Goal: Information Seeking & Learning: Learn about a topic

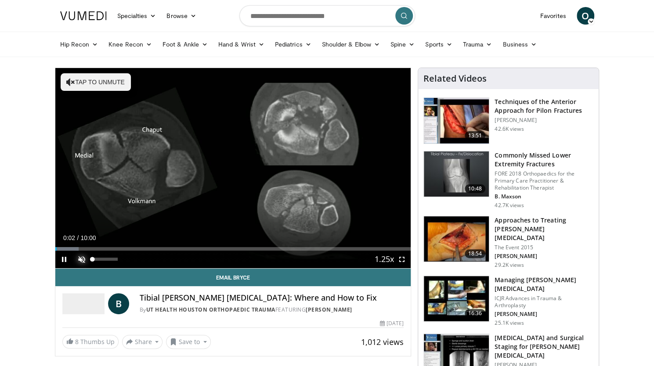
click at [79, 260] on span "Video Player" at bounding box center [82, 260] width 18 height 18
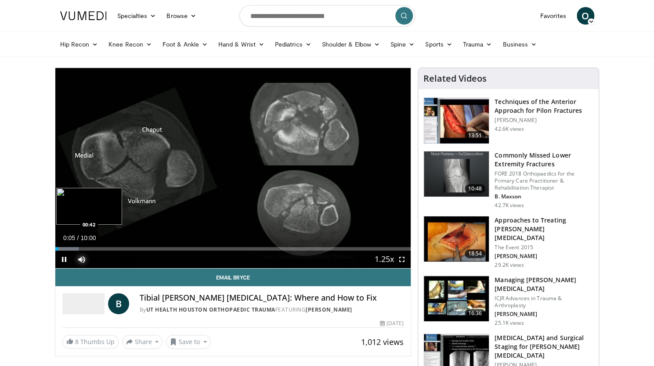
click at [80, 245] on div "Loaded : 6.59% 00:05 00:42" at bounding box center [233, 246] width 356 height 8
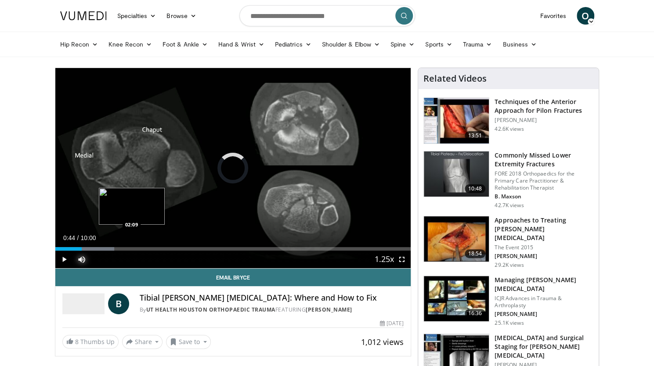
click at [132, 247] on div "Loaded : 16.66% 00:45 02:09" at bounding box center [233, 249] width 356 height 4
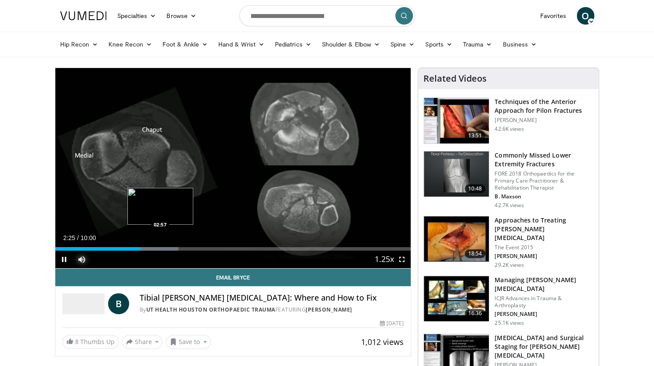
click at [160, 249] on div "Progress Bar" at bounding box center [155, 249] width 46 height 4
click at [178, 248] on div "Loaded : 41.25% 03:04 03:29" at bounding box center [233, 249] width 356 height 4
click at [197, 249] on div "Loaded : 46.21% 03:33 04:01" at bounding box center [233, 249] width 356 height 4
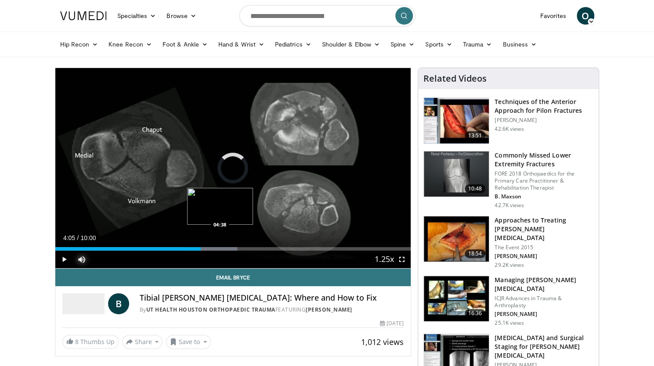
click at [219, 249] on div "Loaded : 51.16% 04:38 04:38" at bounding box center [233, 249] width 356 height 4
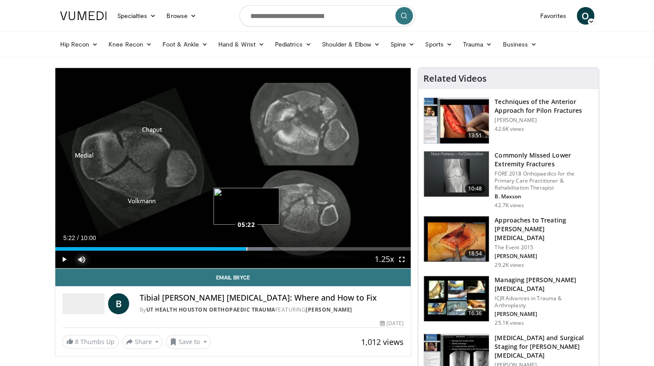
click at [246, 248] on div "Loaded : 61.06% 05:22 05:22" at bounding box center [233, 249] width 356 height 4
click at [258, 248] on div "Loaded : 64.36% 05:24 05:42" at bounding box center [233, 249] width 356 height 4
click at [243, 249] on div "05:46" at bounding box center [149, 249] width 188 height 4
click at [60, 260] on span "Video Player" at bounding box center [64, 260] width 18 height 18
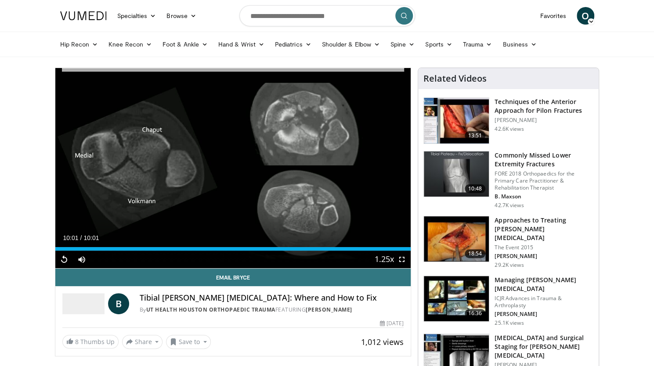
click at [464, 114] on img at bounding box center [456, 121] width 65 height 46
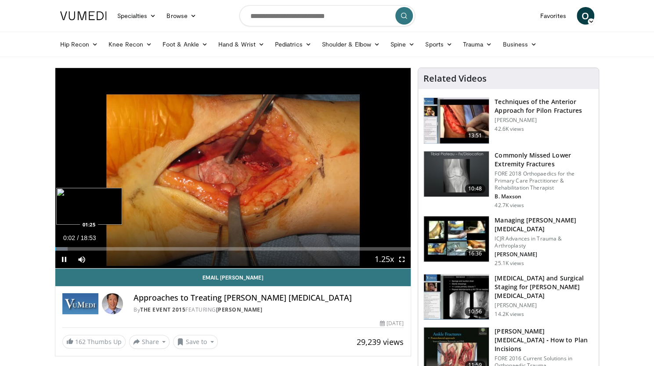
click at [82, 248] on div "Loaded : 3.49% 00:02 01:25" at bounding box center [233, 249] width 356 height 4
click at [100, 248] on div "Loaded : 7.86% 01:27 02:24" at bounding box center [233, 249] width 356 height 4
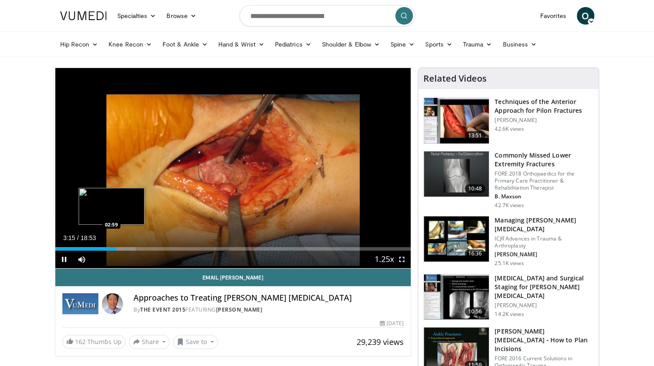
click at [111, 248] on div "Loaded : 22.71% 03:15 02:59" at bounding box center [233, 249] width 356 height 4
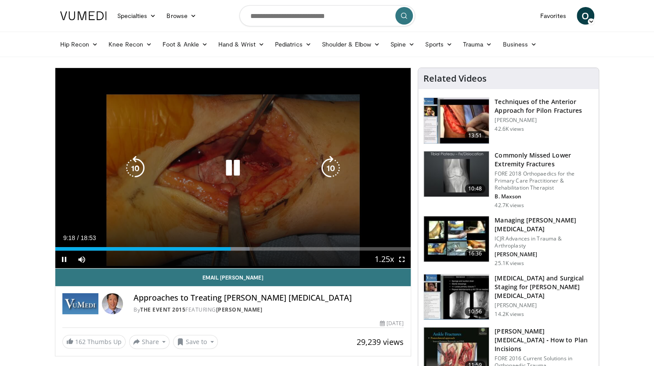
click at [291, 200] on div "10 seconds Tap to unmute" at bounding box center [233, 168] width 356 height 200
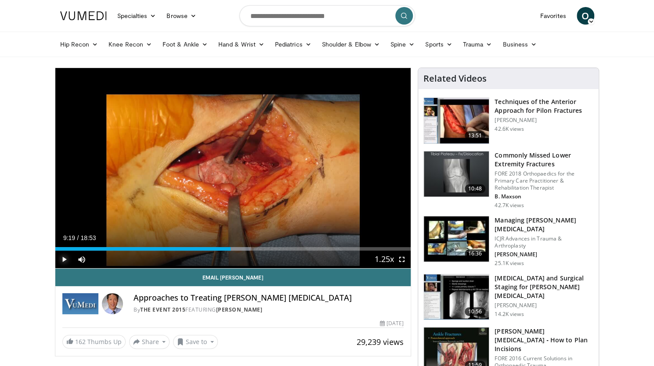
click at [57, 256] on span "Video Player" at bounding box center [64, 260] width 18 height 18
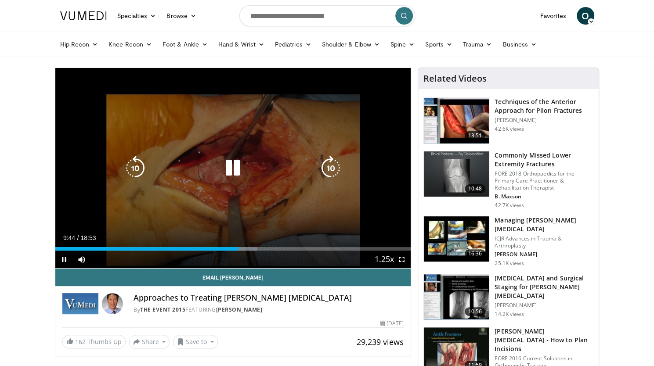
click at [241, 169] on icon "Video Player" at bounding box center [232, 168] width 25 height 25
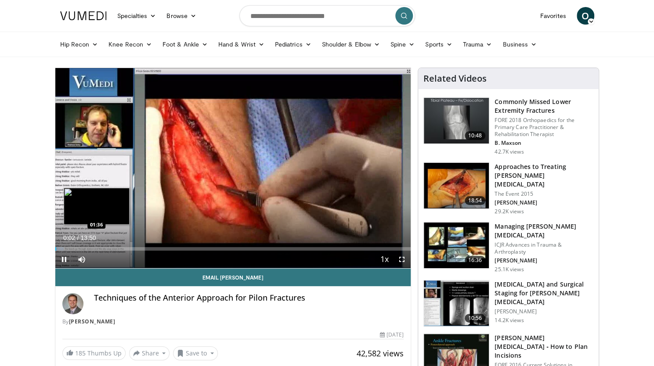
click at [96, 248] on div "Loaded : 2.41% 00:02 01:36" at bounding box center [233, 249] width 356 height 4
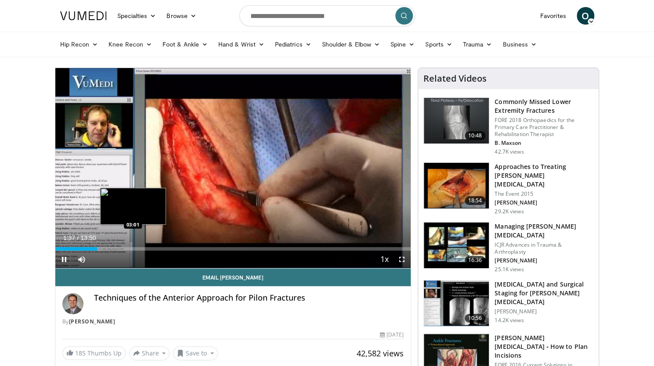
click at [133, 247] on div "Loaded : 13.24% 01:37 03:01" at bounding box center [233, 249] width 356 height 4
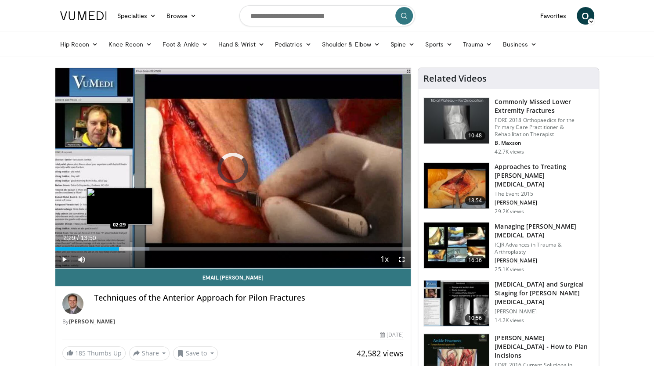
click at [119, 248] on div "03:06" at bounding box center [87, 249] width 64 height 4
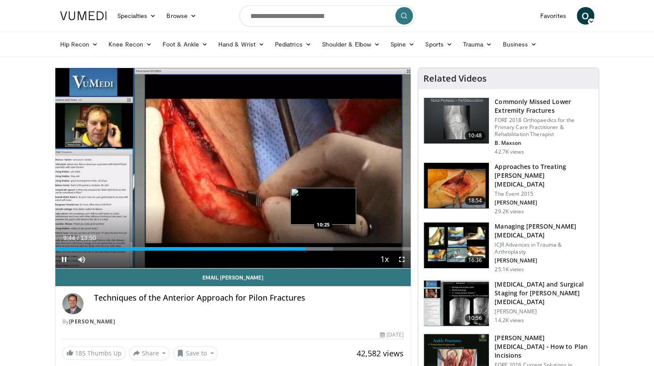
click at [322, 249] on div "Loaded : 78.13% 09:44 10:25" at bounding box center [233, 249] width 356 height 4
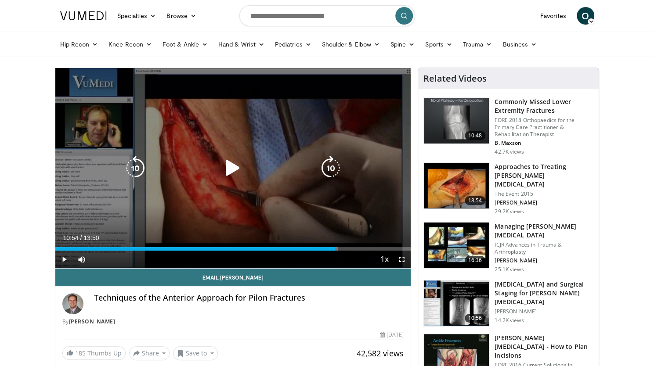
click at [335, 247] on div "Progress Bar" at bounding box center [323, 249] width 27 height 4
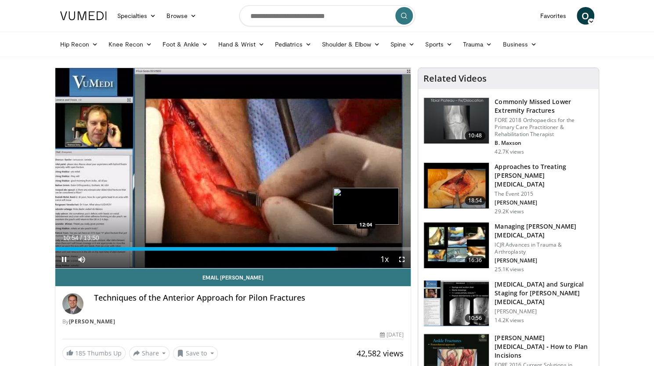
click at [365, 248] on div "Loaded : 79.45% 10:54 12:04" at bounding box center [233, 249] width 356 height 4
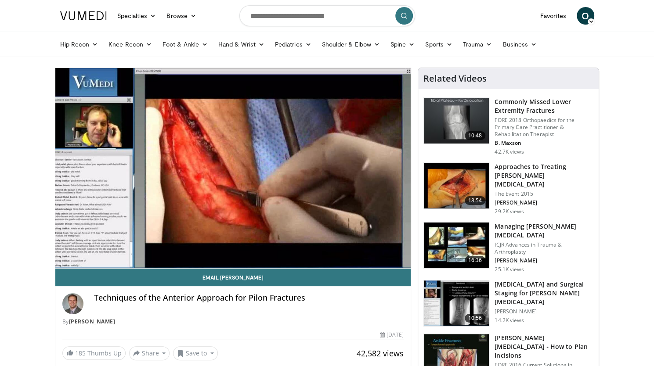
click at [385, 248] on video-js "**********" at bounding box center [233, 168] width 356 height 201
